Goal: Information Seeking & Learning: Check status

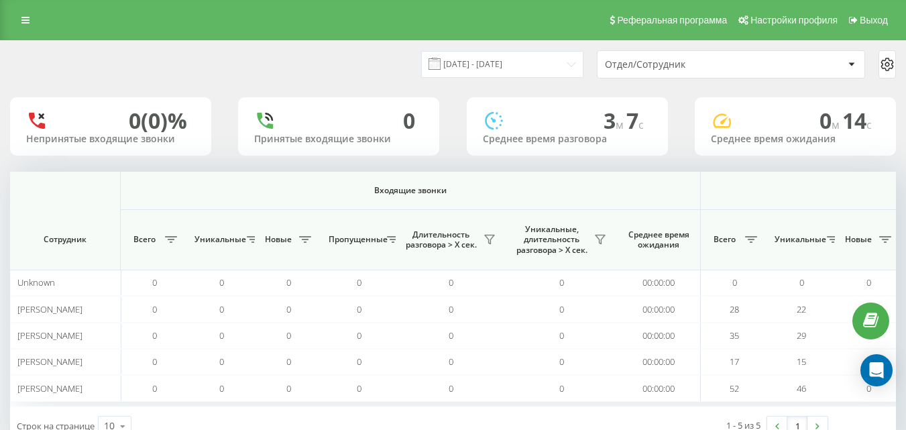
scroll to position [0, 986]
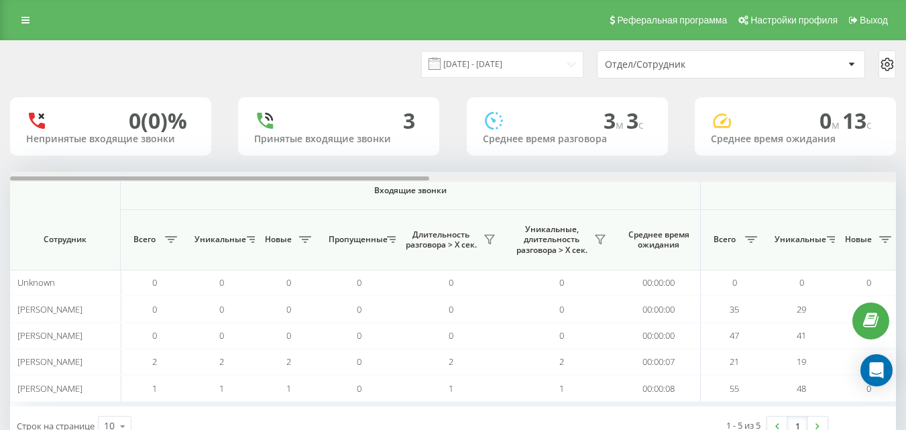
click at [884, 175] on div at bounding box center [453, 177] width 886 height 10
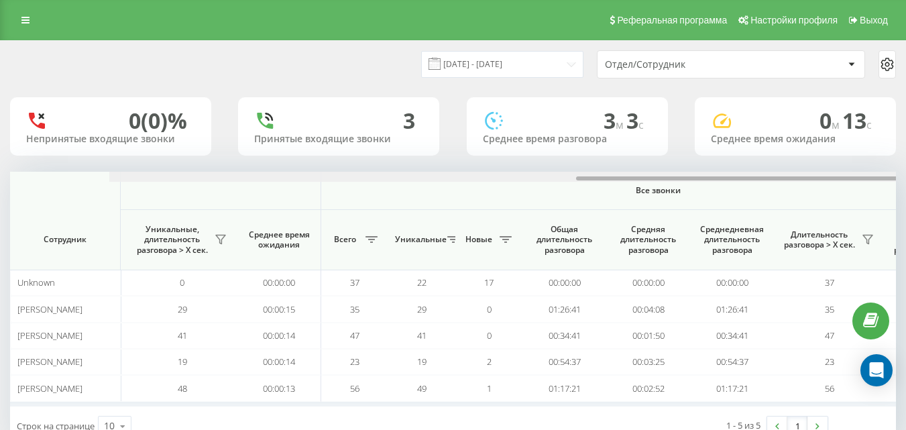
click at [884, 175] on div at bounding box center [552, 177] width 886 height 10
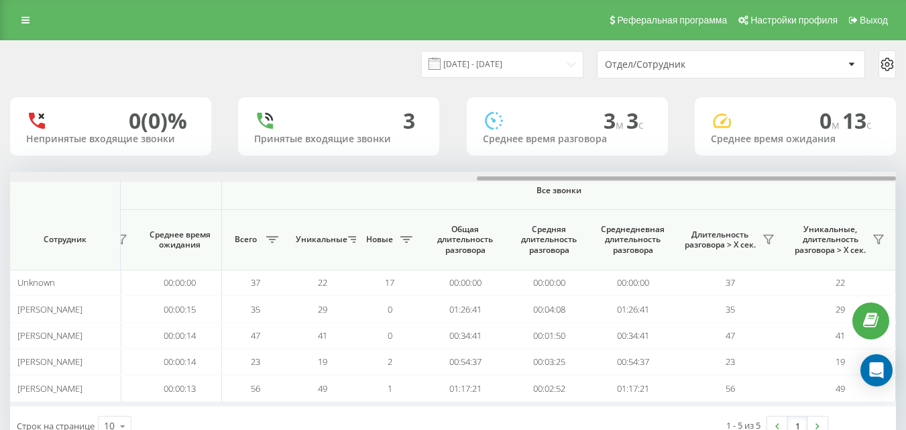
click at [884, 175] on div at bounding box center [453, 177] width 886 height 10
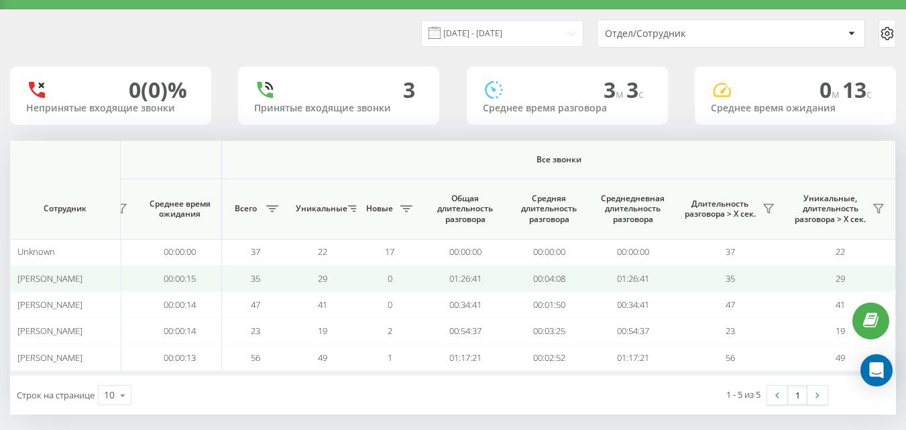
scroll to position [42, 0]
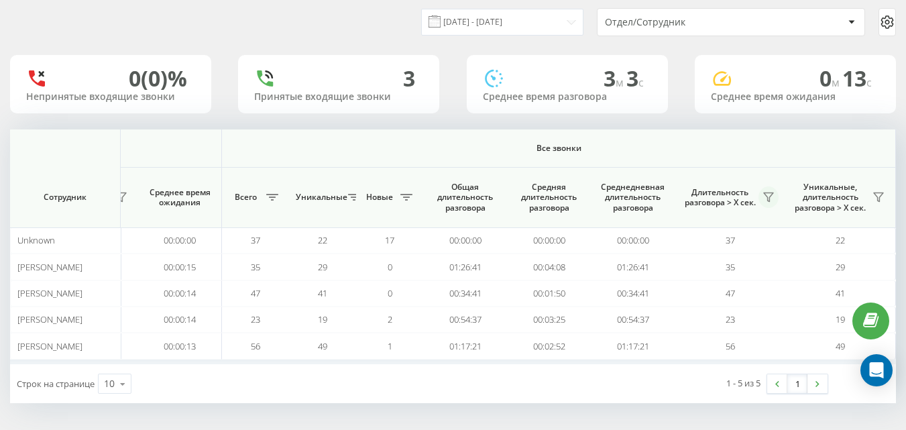
click at [766, 201] on icon at bounding box center [768, 197] width 11 height 11
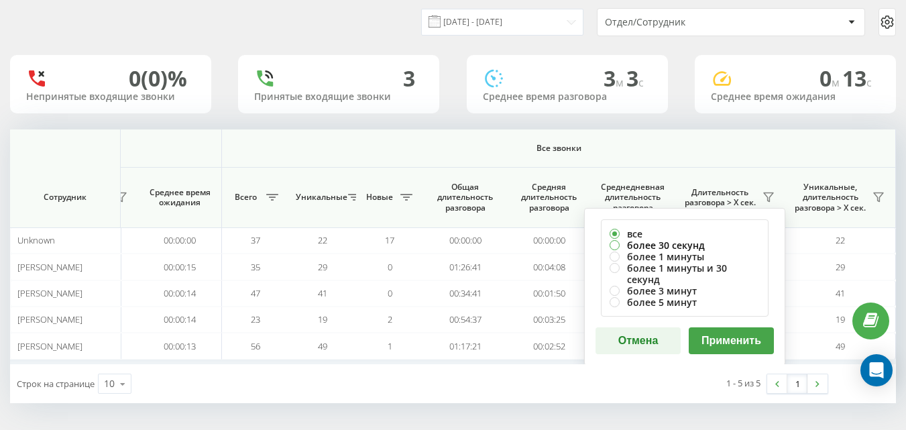
click at [656, 242] on label "более 30 секунд" at bounding box center [685, 245] width 150 height 11
radio input "true"
click at [749, 334] on button "Применить" at bounding box center [731, 340] width 85 height 27
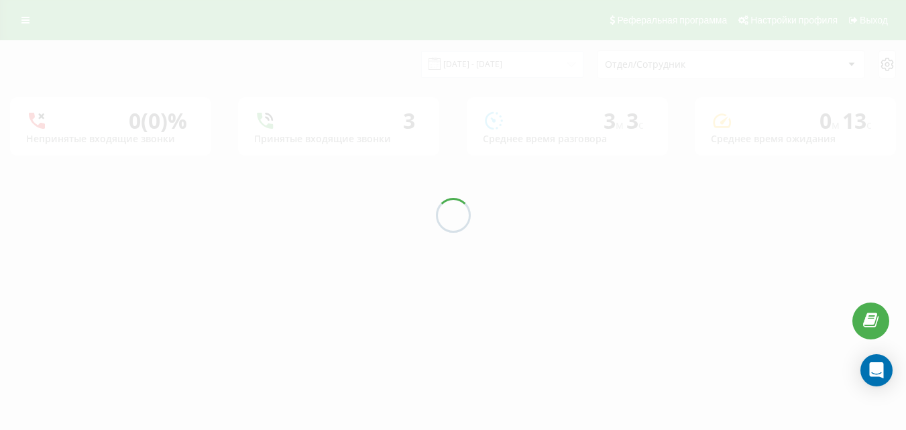
scroll to position [0, 0]
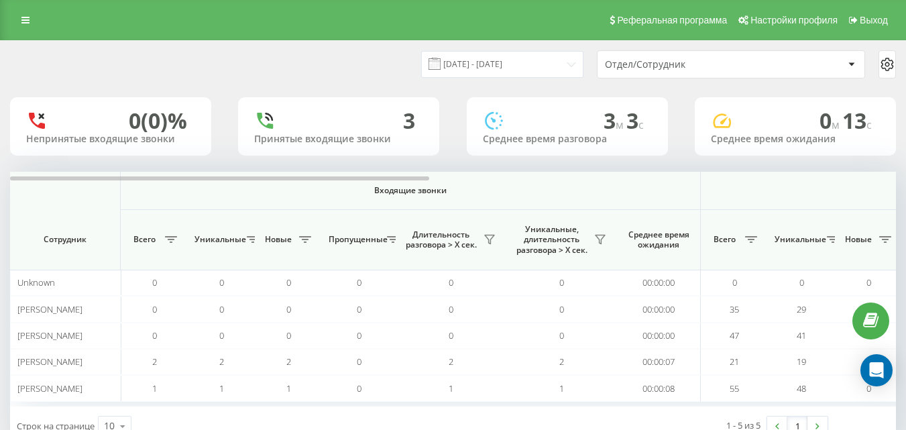
click at [865, 168] on div "20.08.2025 - 20.08.2025 Отдел/Сотрудник 0 (0)% Непринятые входящие звонки 3 При…" at bounding box center [453, 243] width 886 height 405
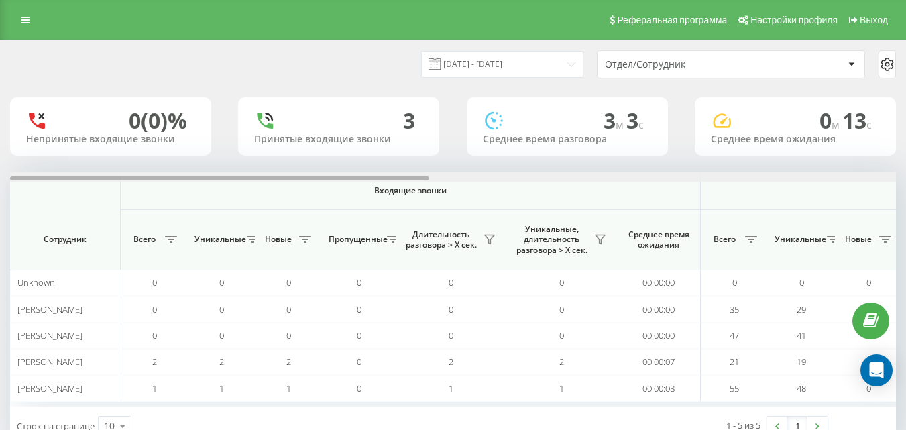
click at [874, 180] on div at bounding box center [453, 177] width 886 height 10
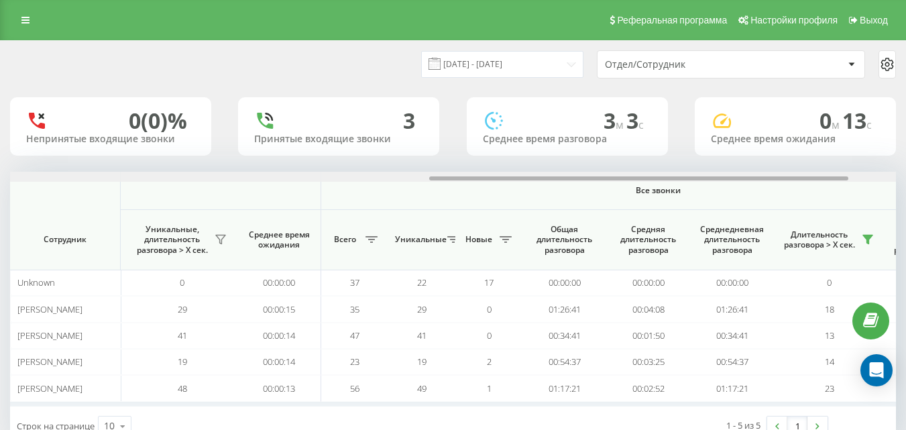
click at [875, 179] on div at bounding box center [453, 177] width 886 height 10
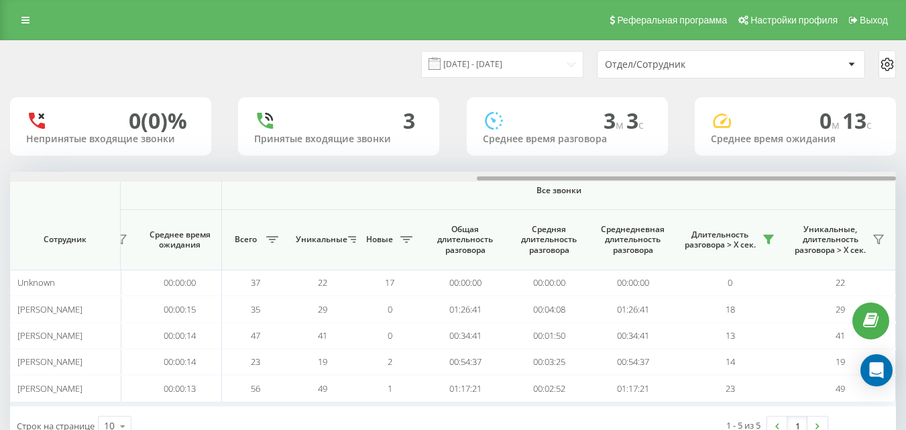
click at [875, 179] on div at bounding box center [686, 178] width 419 height 4
